Goal: Transaction & Acquisition: Purchase product/service

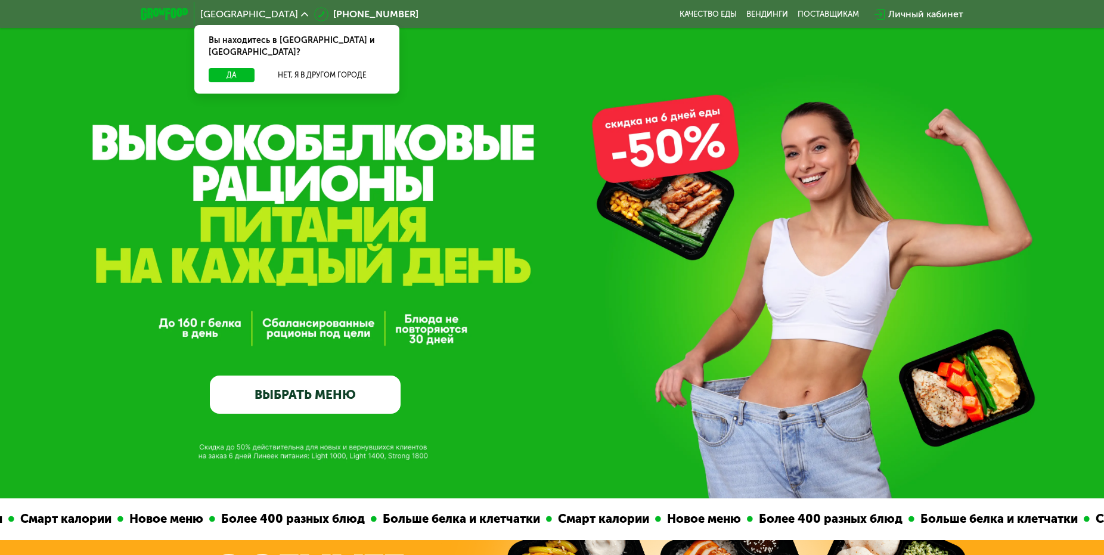
click at [246, 186] on div "GrowFood — доставка правильного питания ВЫБРАТЬ МЕНЮ" at bounding box center [305, 296] width 191 height 238
drag, startPoint x: 315, startPoint y: 209, endPoint x: 225, endPoint y: 200, distance: 90.5
drag, startPoint x: 253, startPoint y: 227, endPoint x: 238, endPoint y: 225, distance: 15.0
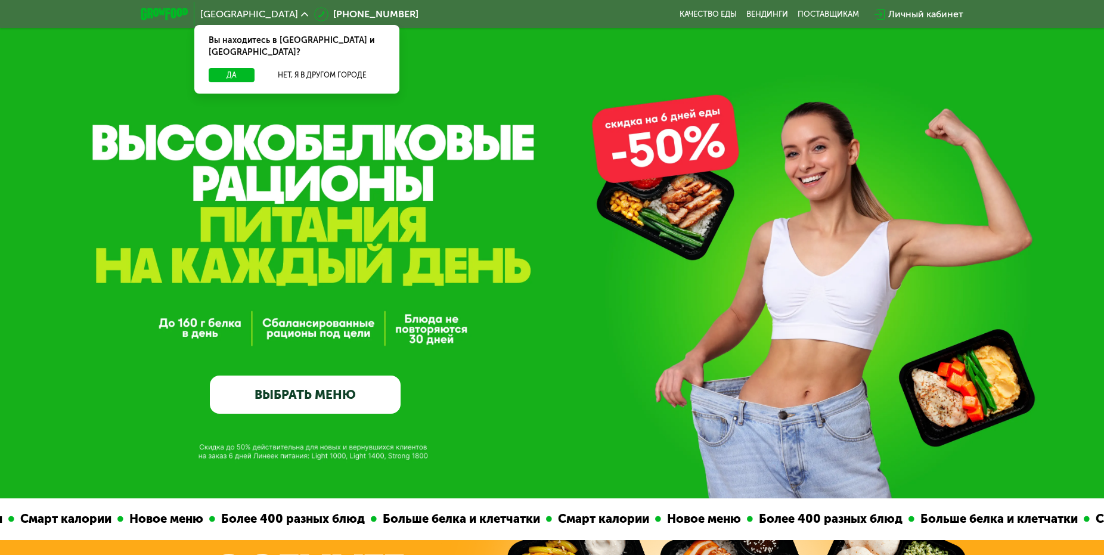
drag, startPoint x: 218, startPoint y: 222, endPoint x: 292, endPoint y: 221, distance: 73.4
